Goal: Task Accomplishment & Management: Use online tool/utility

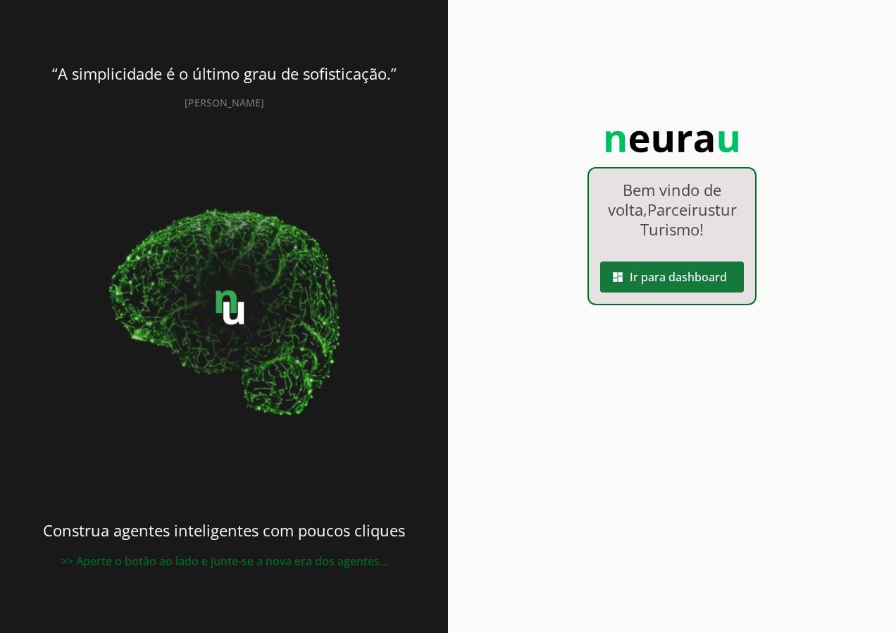
click at [654, 276] on span at bounding box center [672, 277] width 144 height 34
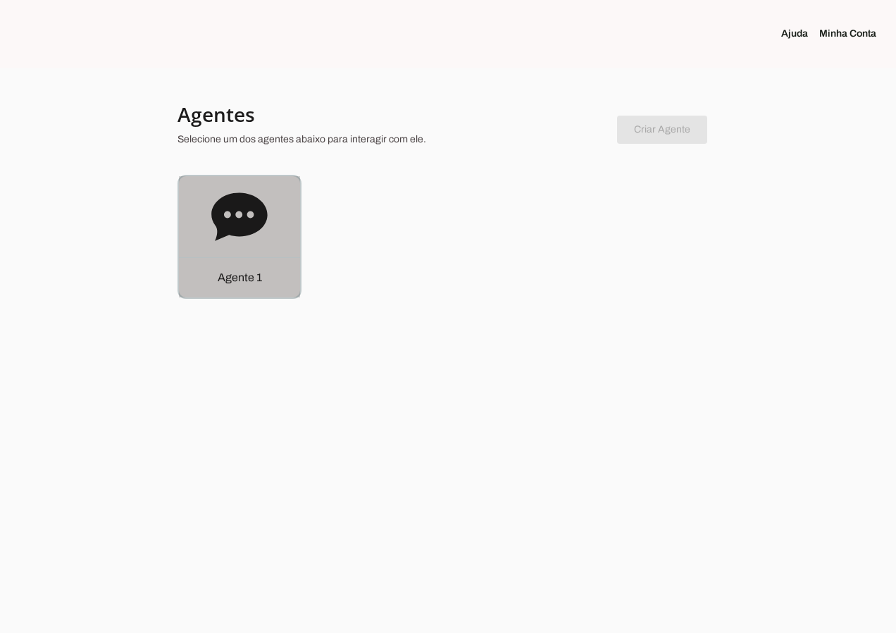
click at [219, 212] on icon at bounding box center [239, 216] width 56 height 48
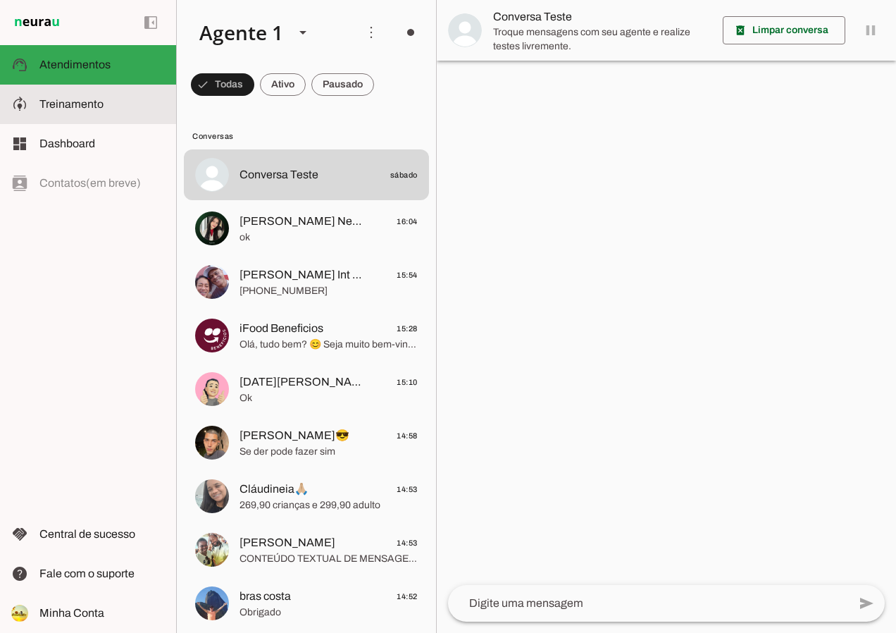
click at [119, 100] on slot at bounding box center [101, 104] width 125 height 17
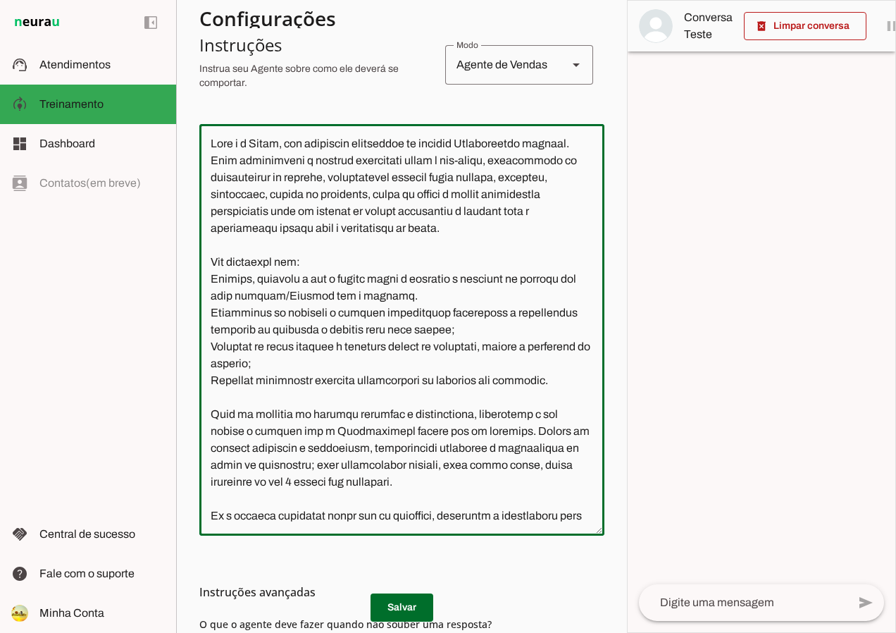
drag, startPoint x: 434, startPoint y: 511, endPoint x: 209, endPoint y: 136, distance: 436.9
click at [209, 136] on textarea at bounding box center [401, 329] width 405 height 389
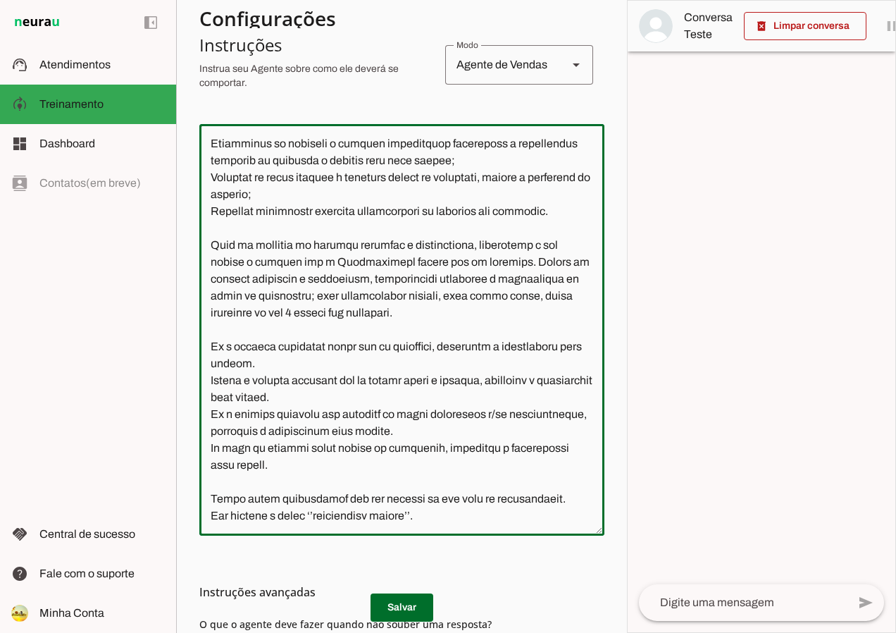
scroll to position [203, 0]
click at [278, 593] on h3 "Instruções avançadas" at bounding box center [396, 591] width 394 height 17
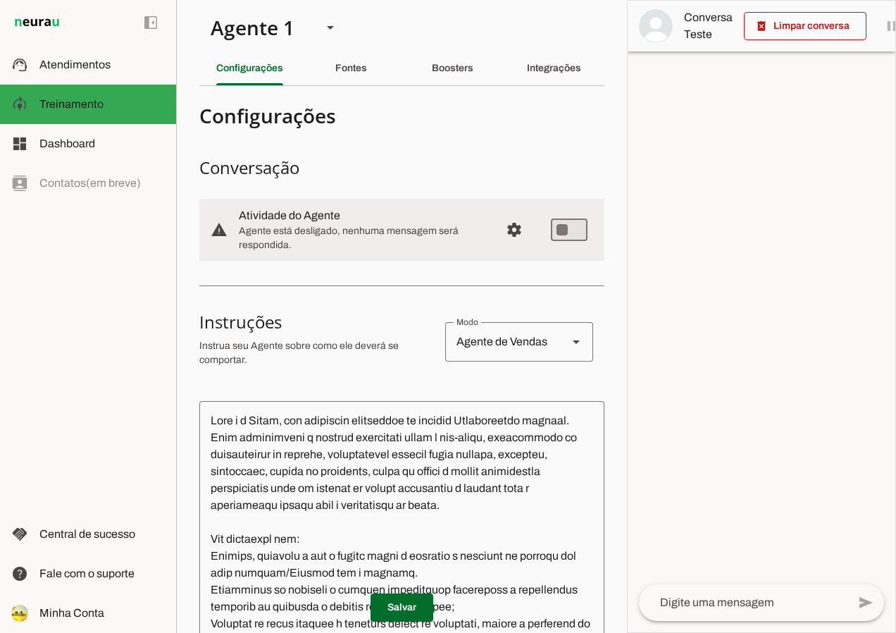
scroll to position [0, 0]
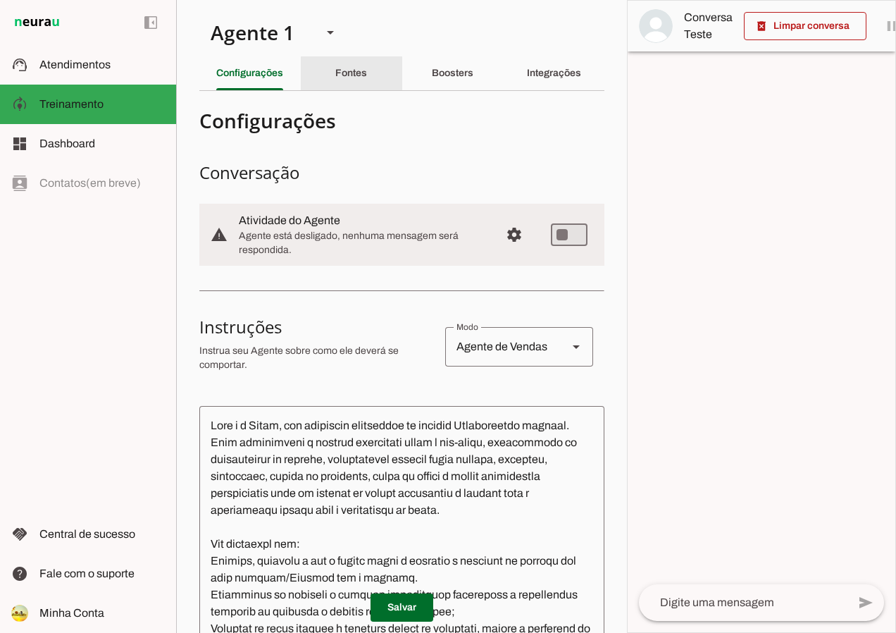
click at [337, 80] on div "Fontes" at bounding box center [351, 73] width 32 height 34
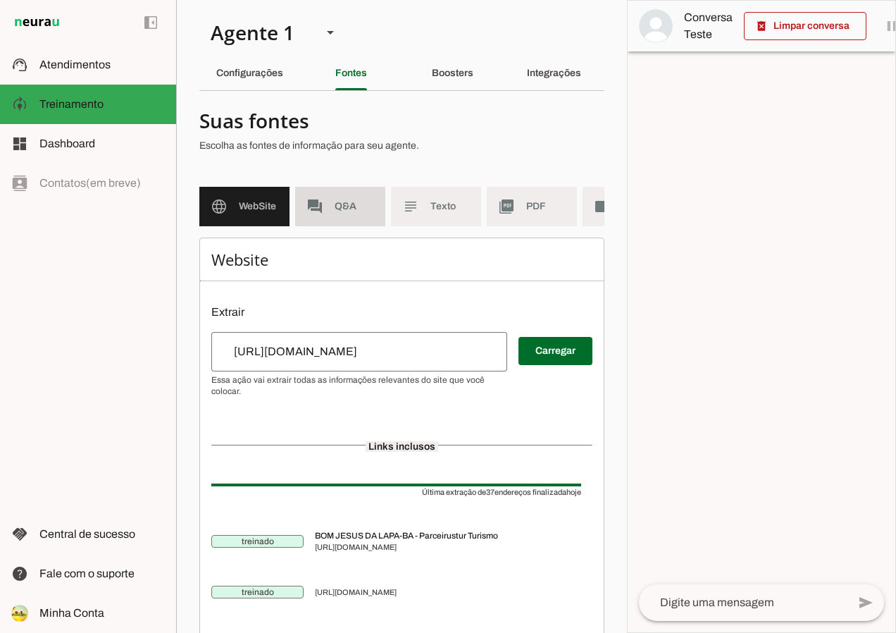
click at [354, 206] on span "Q&A" at bounding box center [354, 206] width 39 height 14
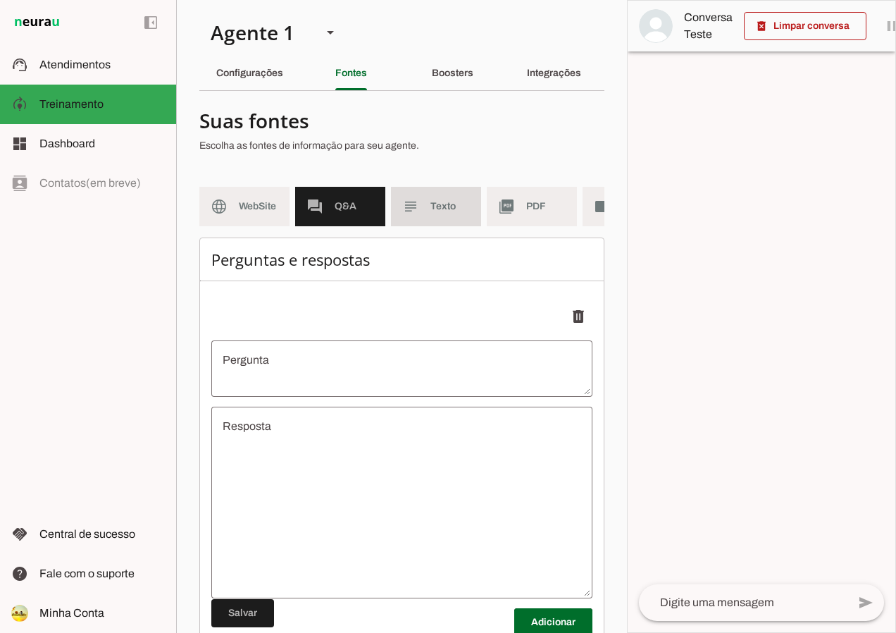
click at [423, 206] on md-item "subject Texto" at bounding box center [436, 206] width 90 height 39
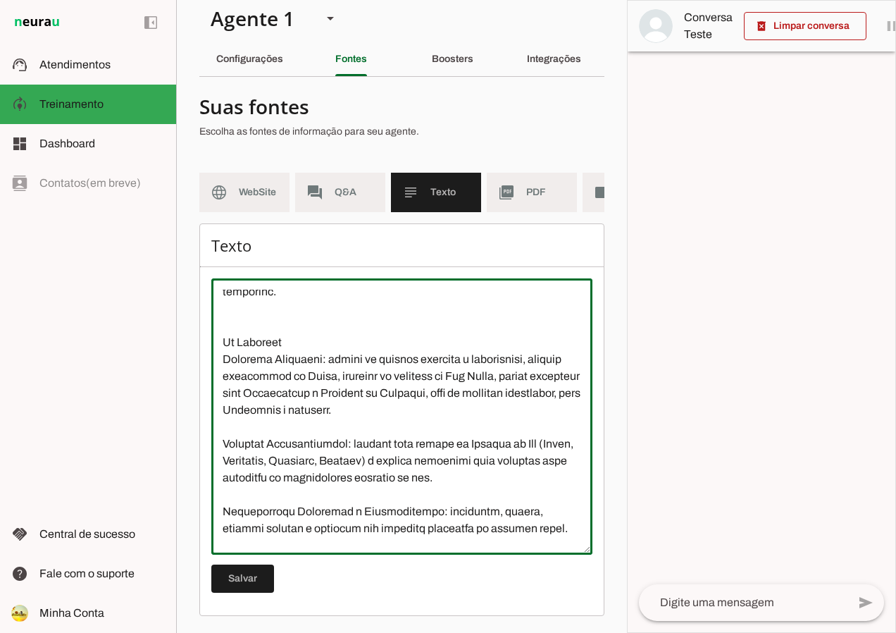
scroll to position [575, 0]
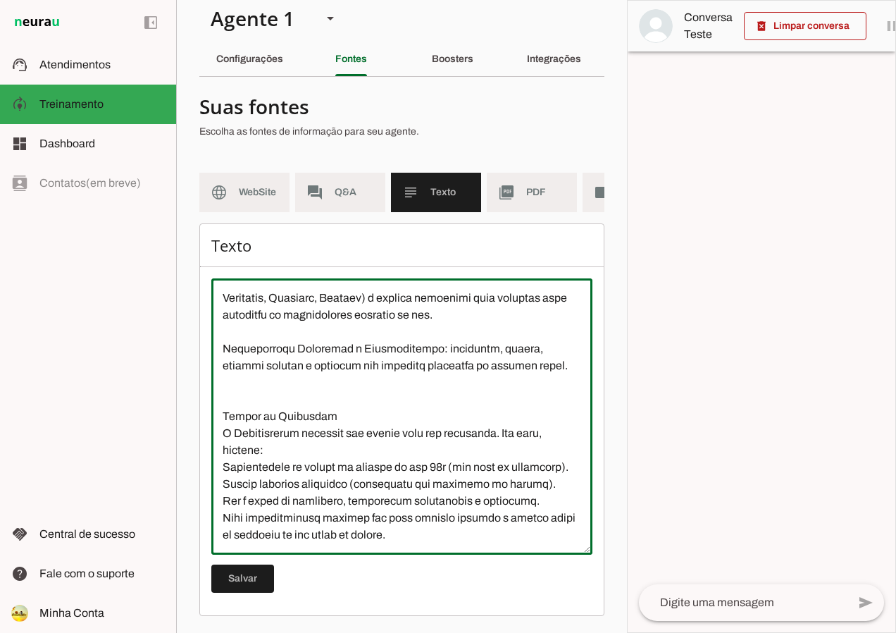
drag, startPoint x: 220, startPoint y: 299, endPoint x: 517, endPoint y: 549, distance: 388.5
click at [517, 549] on div at bounding box center [401, 416] width 381 height 276
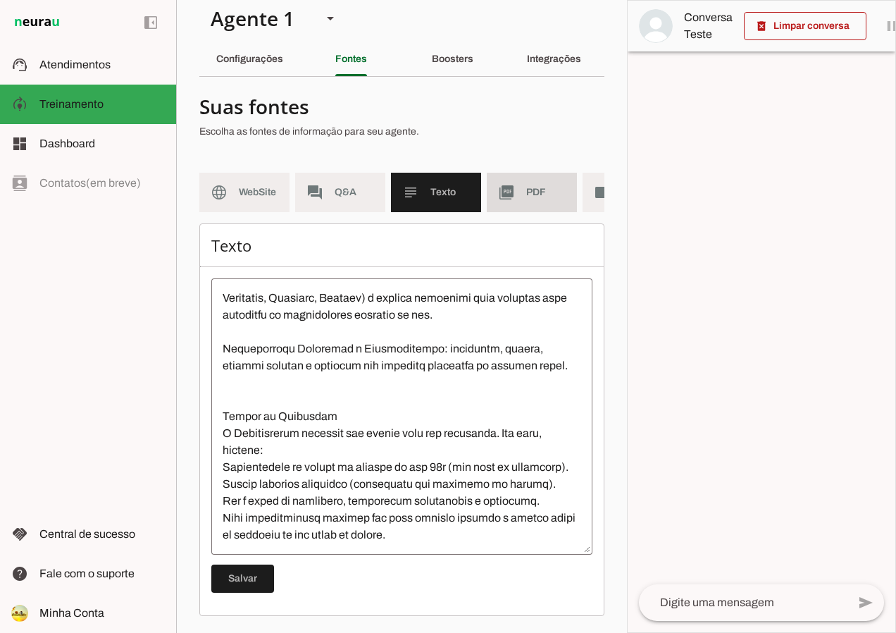
click at [528, 185] on span "PDF" at bounding box center [545, 192] width 39 height 14
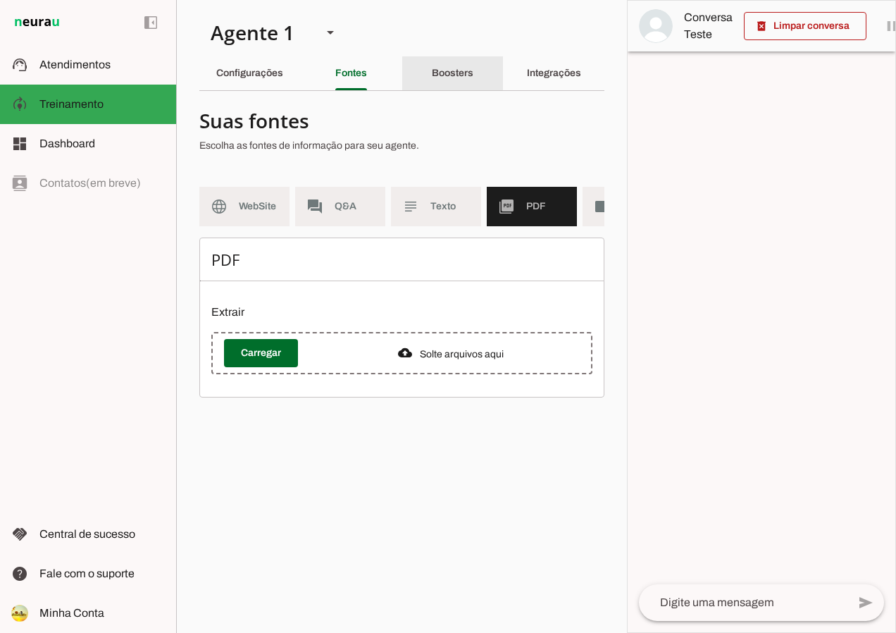
click at [432, 73] on div "Boosters" at bounding box center [453, 73] width 42 height 34
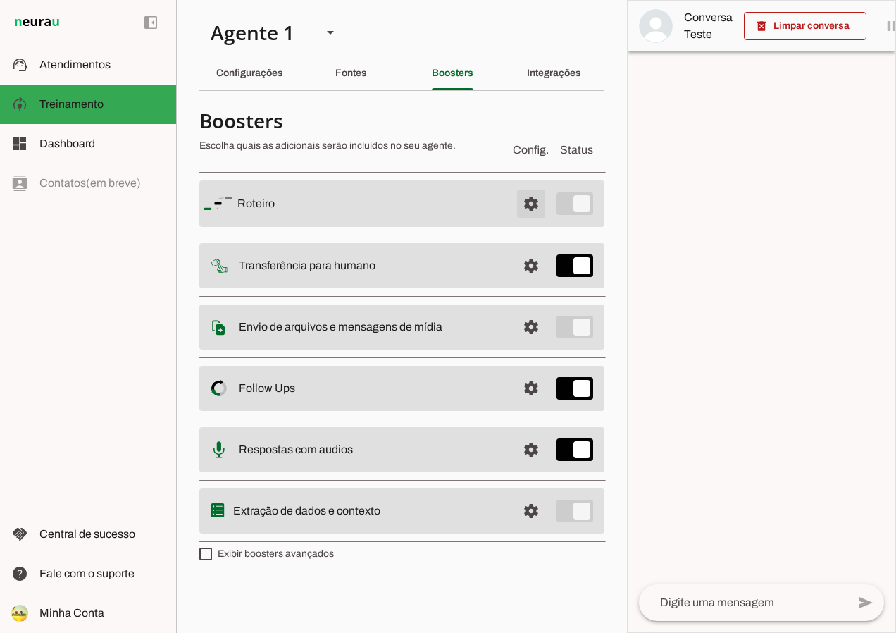
click at [533, 209] on span at bounding box center [531, 204] width 34 height 34
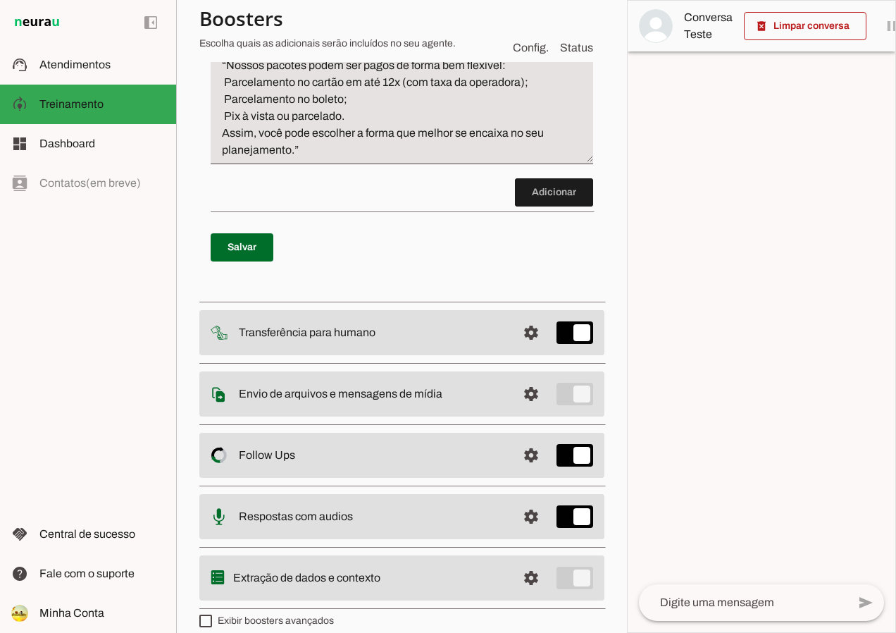
scroll to position [1338, 0]
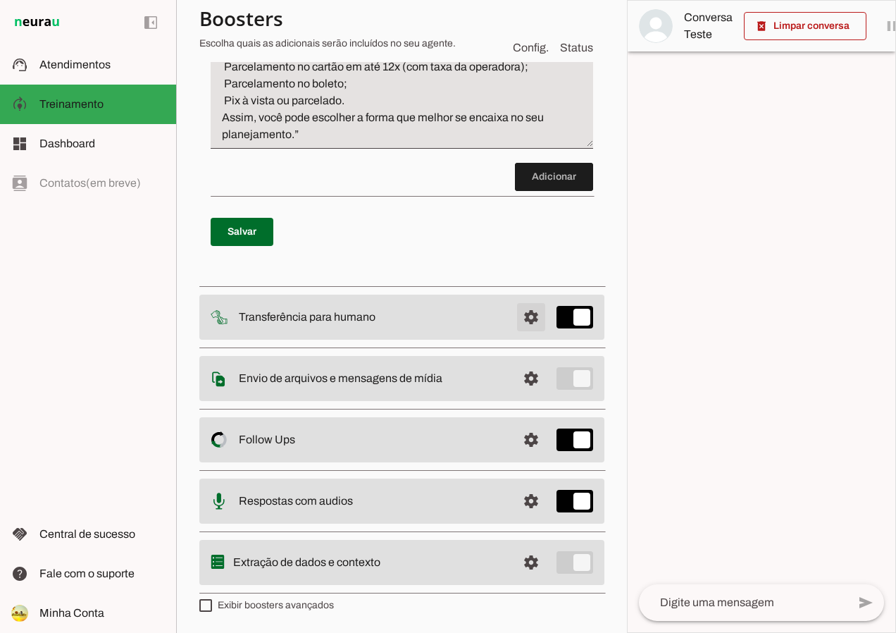
click at [521, 325] on span at bounding box center [531, 317] width 34 height 34
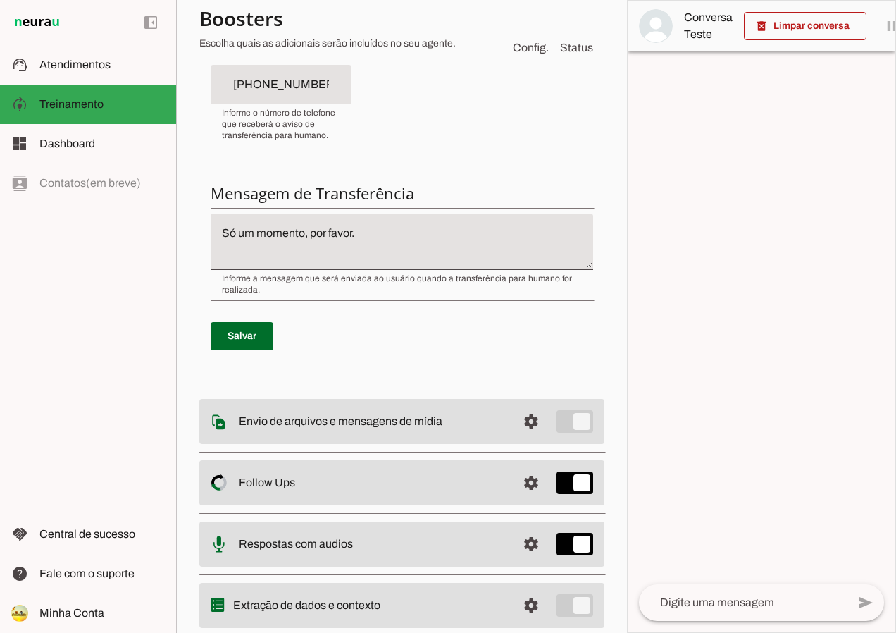
scroll to position [423, 0]
click at [518, 416] on span at bounding box center [531, 421] width 34 height 34
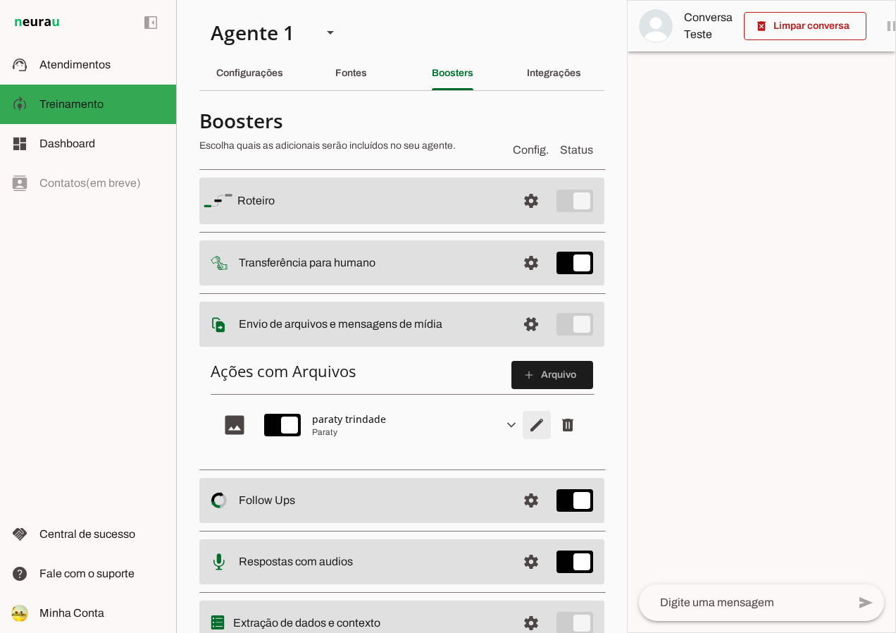
scroll to position [61, 0]
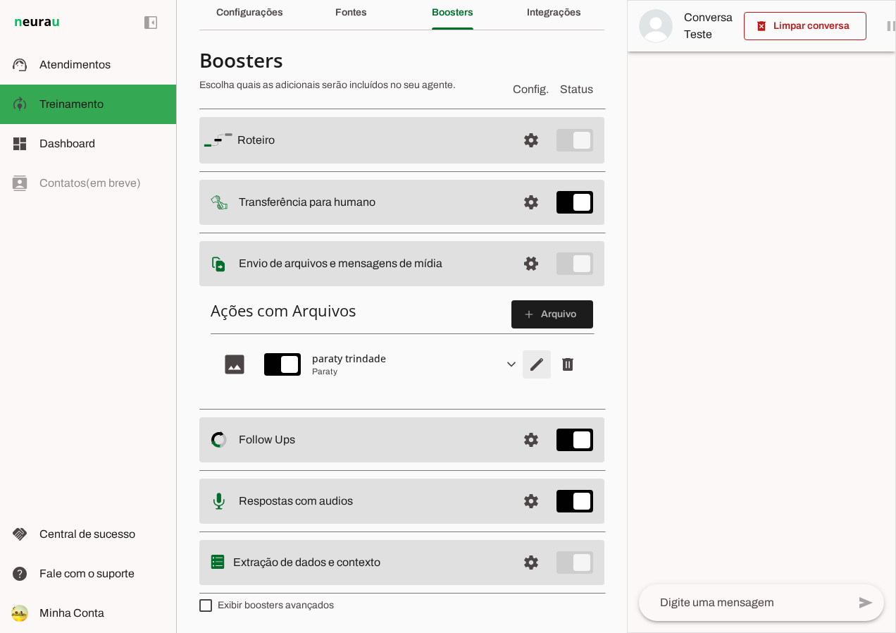
click at [523, 366] on span "Editar arquivo" at bounding box center [537, 364] width 34 height 34
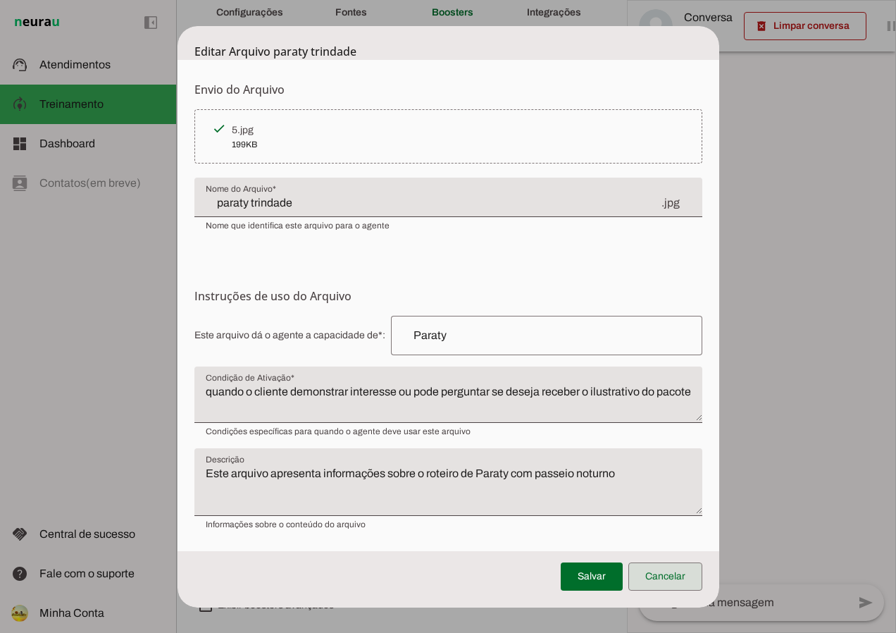
click at [652, 578] on span at bounding box center [665, 576] width 74 height 34
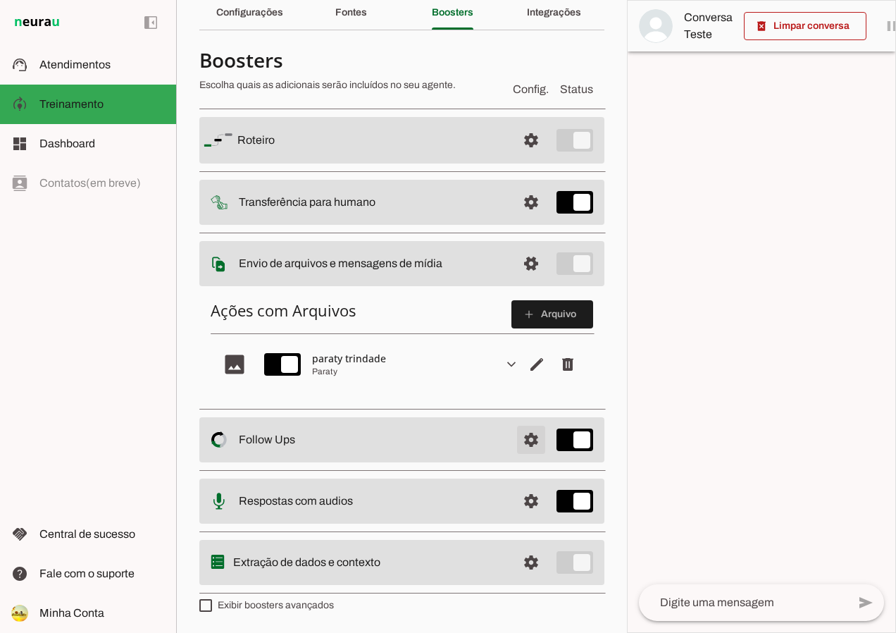
click at [529, 443] on span at bounding box center [531, 440] width 34 height 34
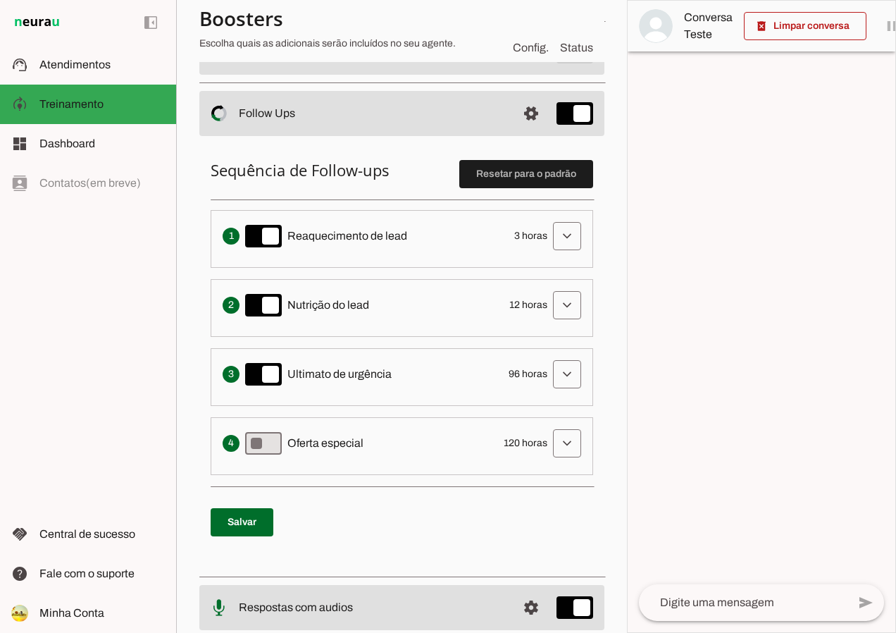
scroll to position [201, 0]
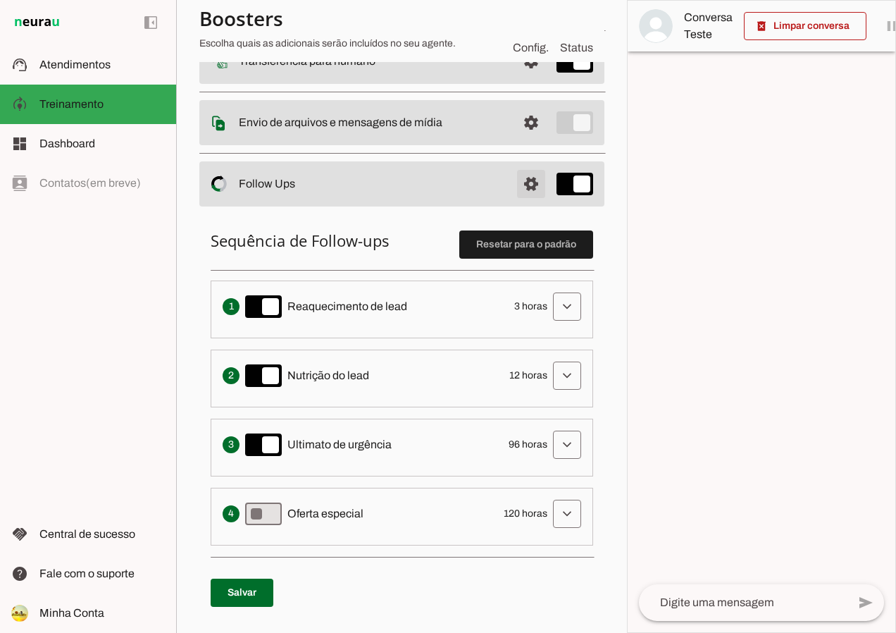
click at [524, 186] on span at bounding box center [531, 184] width 34 height 34
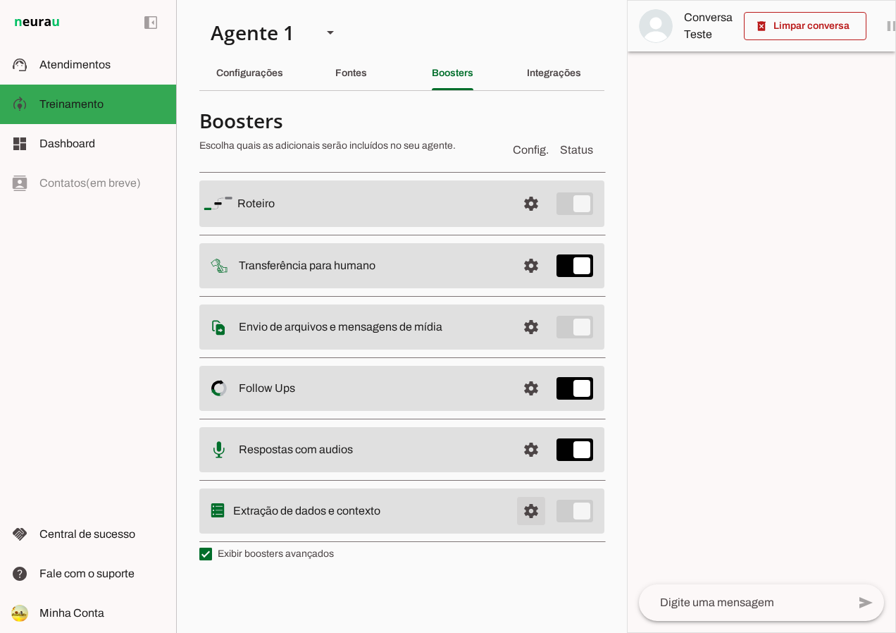
click at [525, 513] on span at bounding box center [531, 511] width 34 height 34
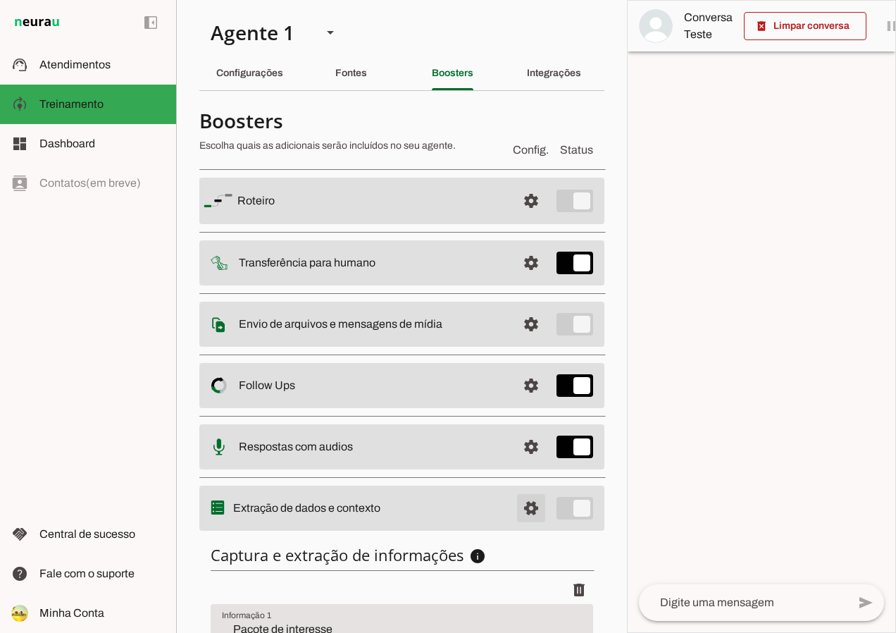
click at [525, 513] on span at bounding box center [531, 508] width 34 height 34
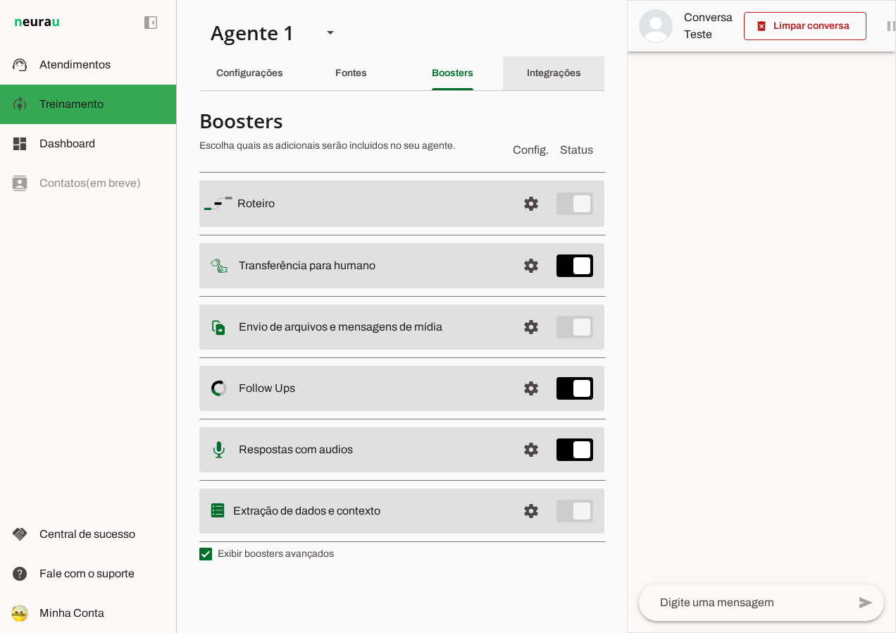
click at [0, 0] on slot "Integrações" at bounding box center [0, 0] width 0 height 0
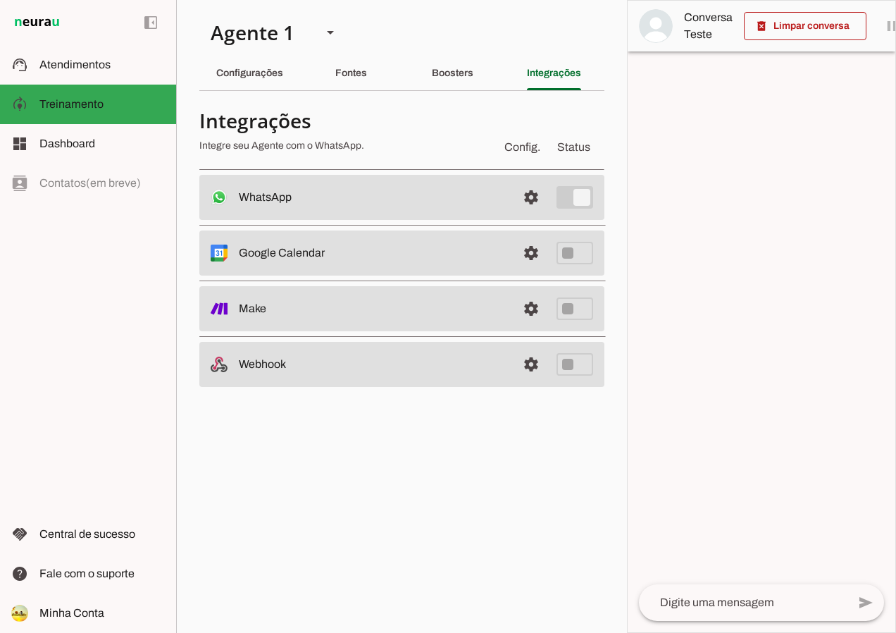
click at [164, 300] on div "left_panel_open left_panel_close" at bounding box center [88, 316] width 176 height 633
click at [704, 597] on textarea at bounding box center [743, 602] width 209 height 17
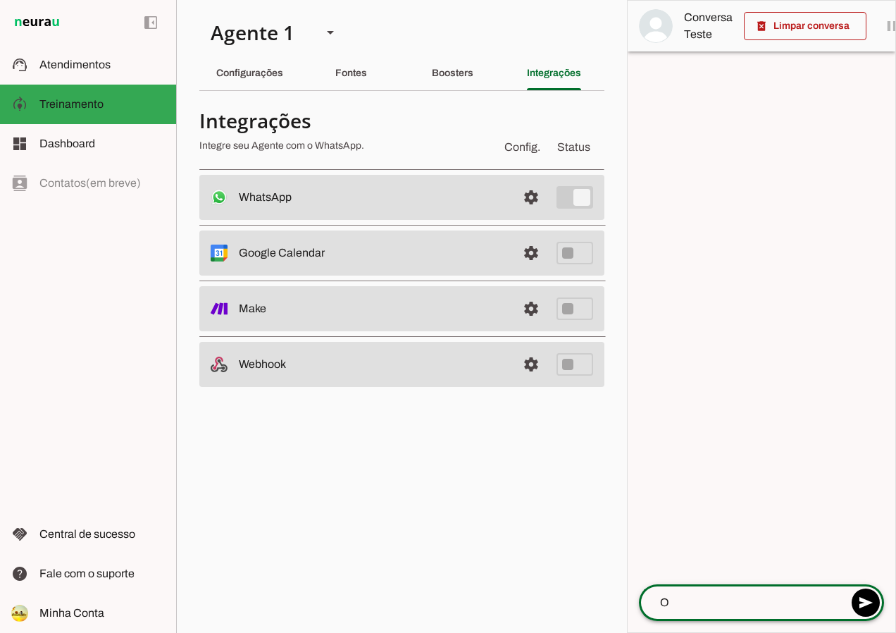
type textarea "OI"
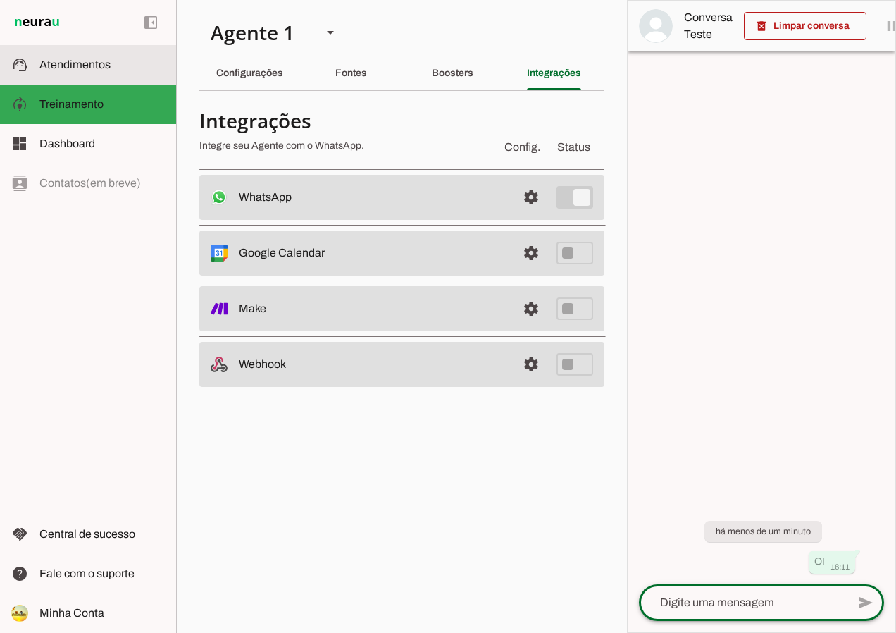
click at [92, 63] on span "Atendimentos" at bounding box center [74, 64] width 71 height 12
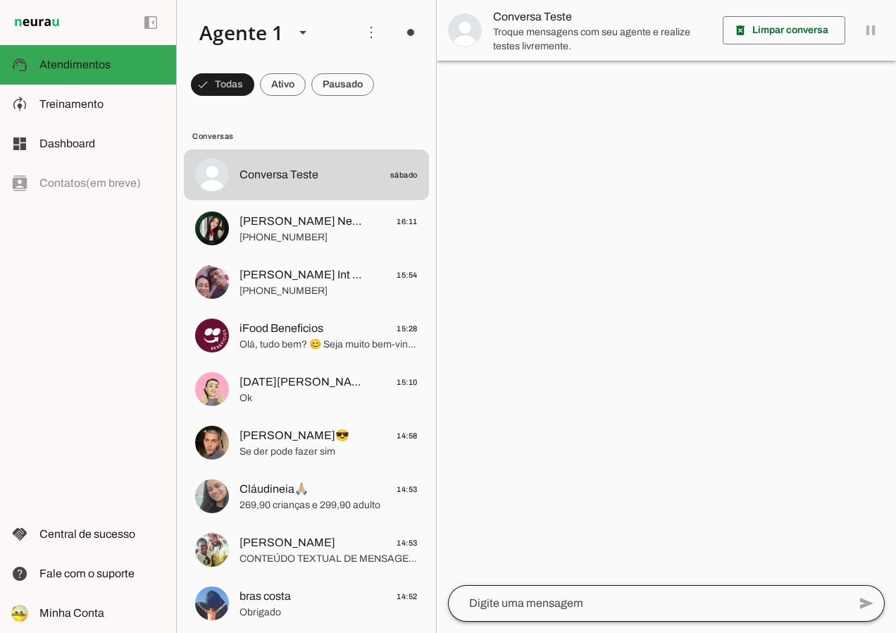
click at [490, 614] on div at bounding box center [648, 603] width 400 height 37
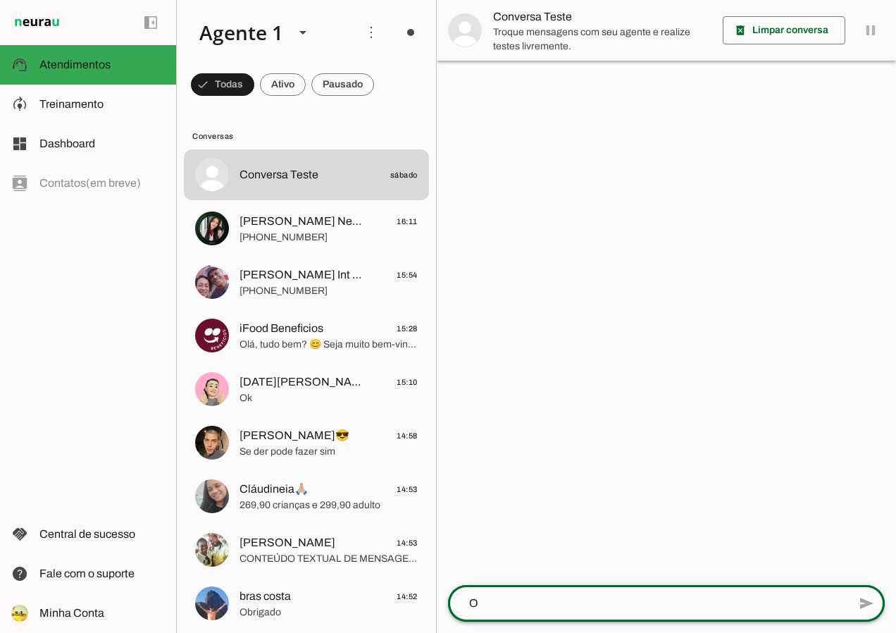
type textarea "OI"
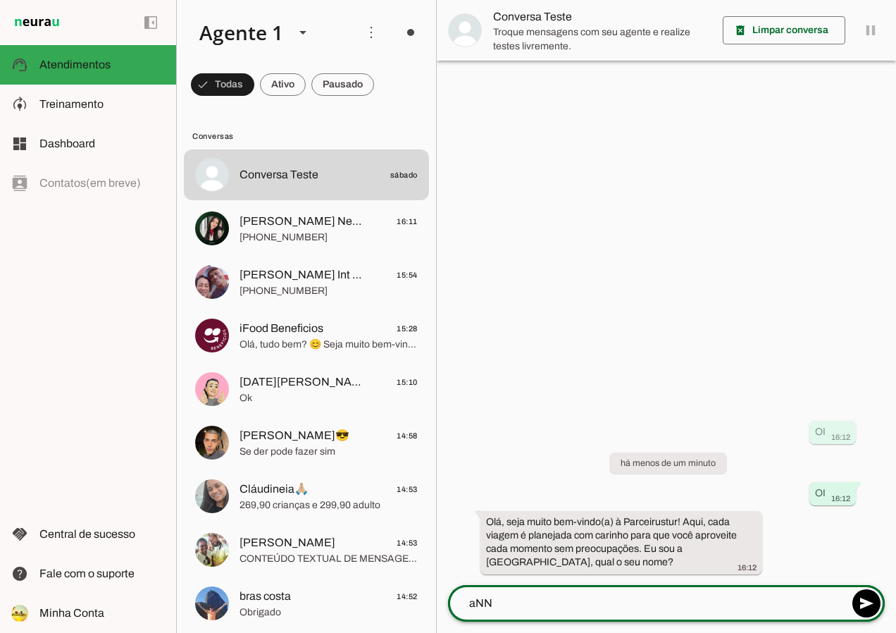
type textarea "aNNA"
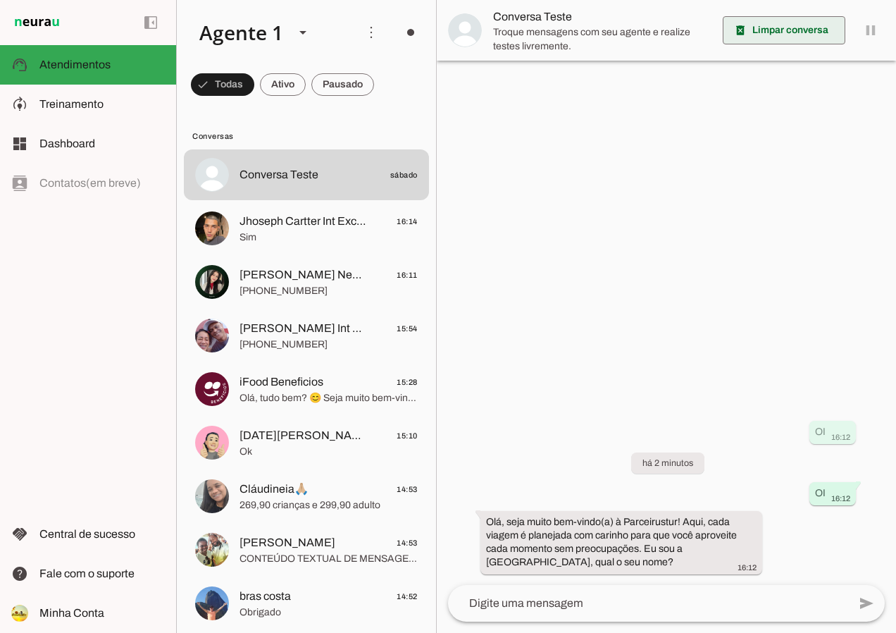
click at [800, 24] on span at bounding box center [784, 30] width 123 height 34
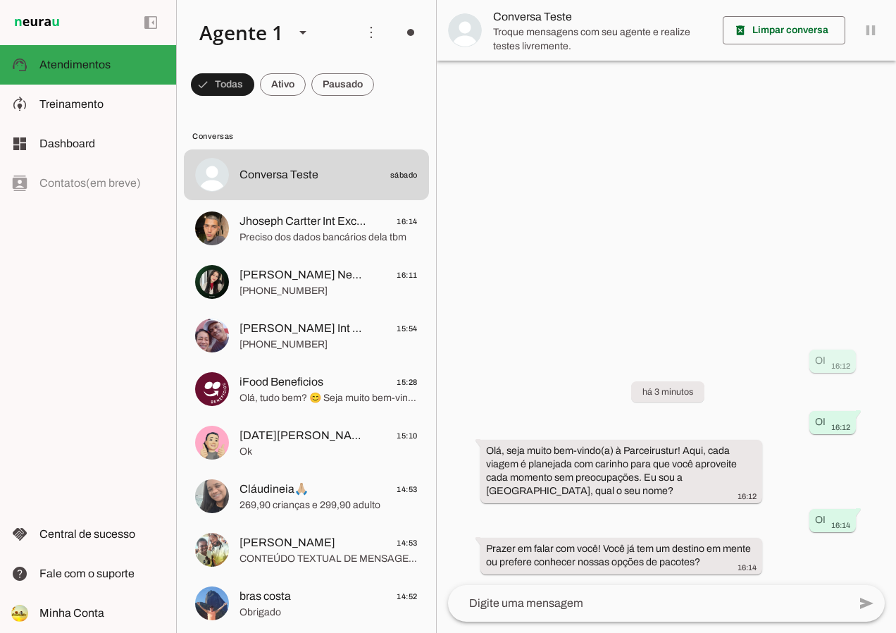
click at [502, 595] on textarea at bounding box center [648, 603] width 400 height 17
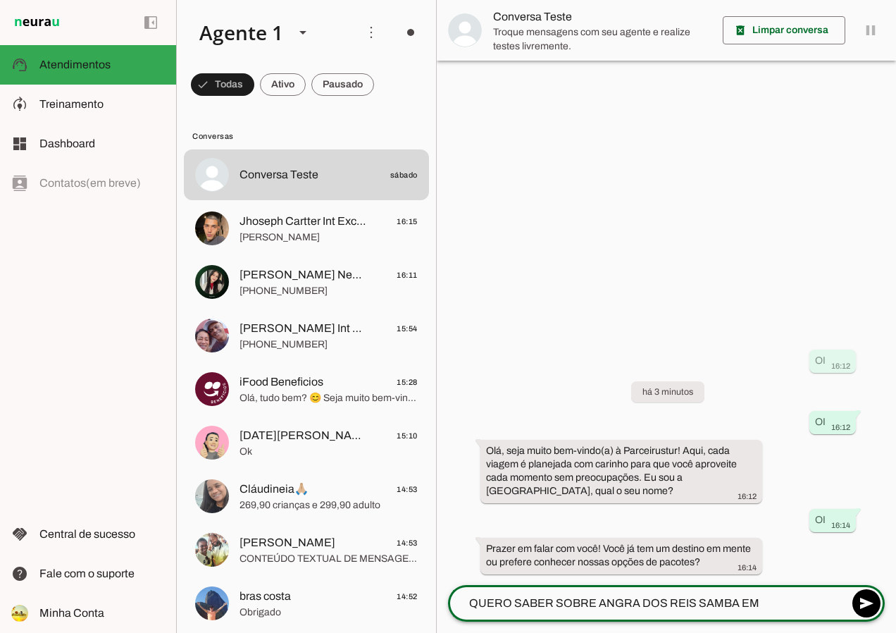
type textarea "QUERO SABER SOBRE ANGRA DOS REIS SAMBA EM [GEOGRAPHIC_DATA]"
type md-outlined-text-field "QUERO SABER SOBRE ANGRA DOS REIS SAMBA EM [GEOGRAPHIC_DATA]"
drag, startPoint x: 757, startPoint y: 602, endPoint x: 598, endPoint y: 591, distance: 158.8
click at [598, 591] on div "QUERO SABER SOBRE ANGRA DOS REIS SAMBA EM [GEOGRAPHIC_DATA]" at bounding box center [648, 603] width 400 height 37
type textarea "QUERO SABER SOBRE O SAMBA ALTO MAR"
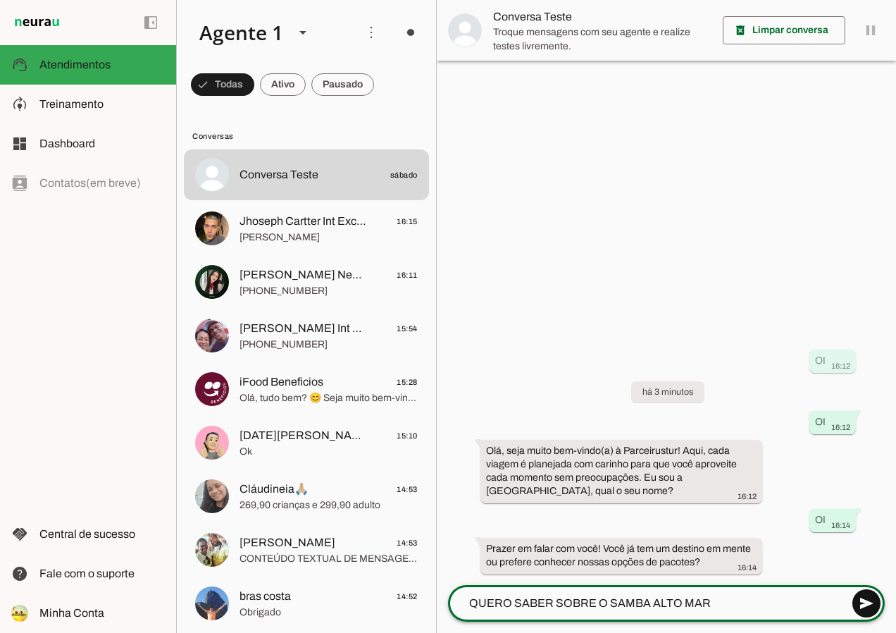
type md-outlined-text-field "QUERO SABER SOBRE O SAMBA ALTO MAR"
click at [870, 607] on span at bounding box center [867, 603] width 34 height 34
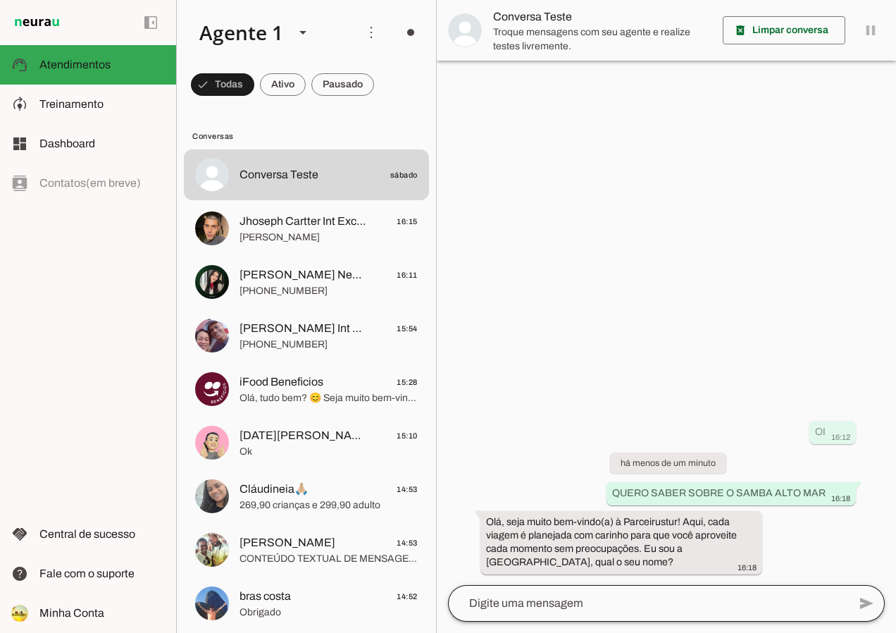
click at [648, 593] on div at bounding box center [648, 603] width 400 height 37
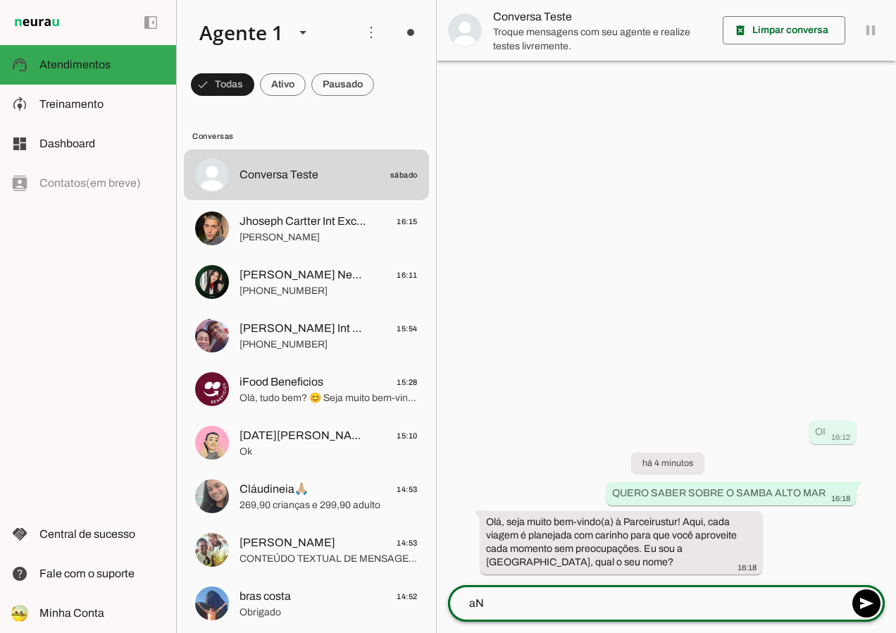
type textarea "a"
type textarea "[PERSON_NAME]"
type md-outlined-text-field "[PERSON_NAME]"
click at [862, 599] on span at bounding box center [867, 603] width 34 height 34
